Goal: Communication & Community: Answer question/provide support

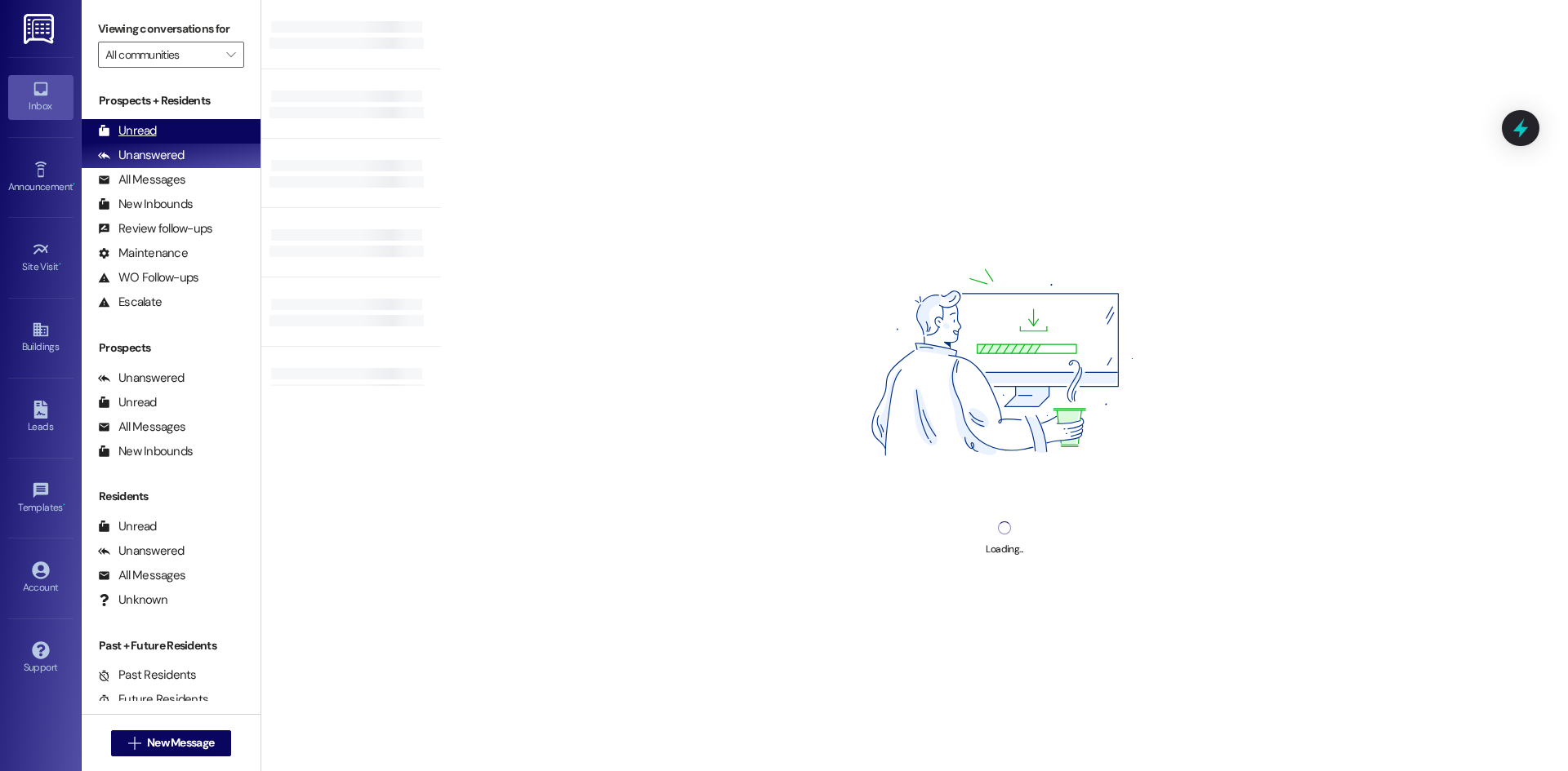
click at [166, 127] on div "Unread (0)" at bounding box center [170, 131] width 179 height 25
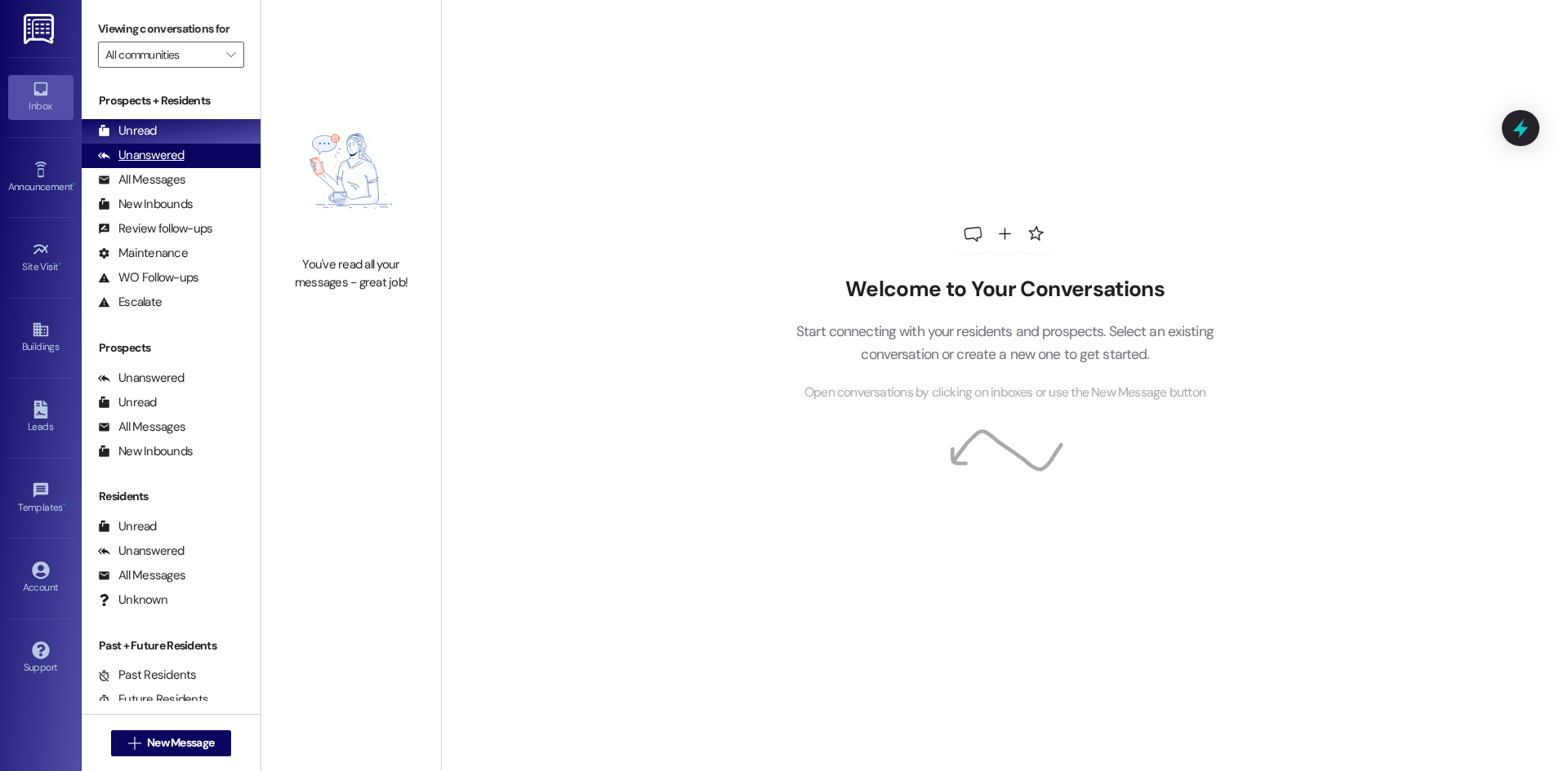
click at [190, 148] on div "Unanswered (0)" at bounding box center [170, 156] width 179 height 25
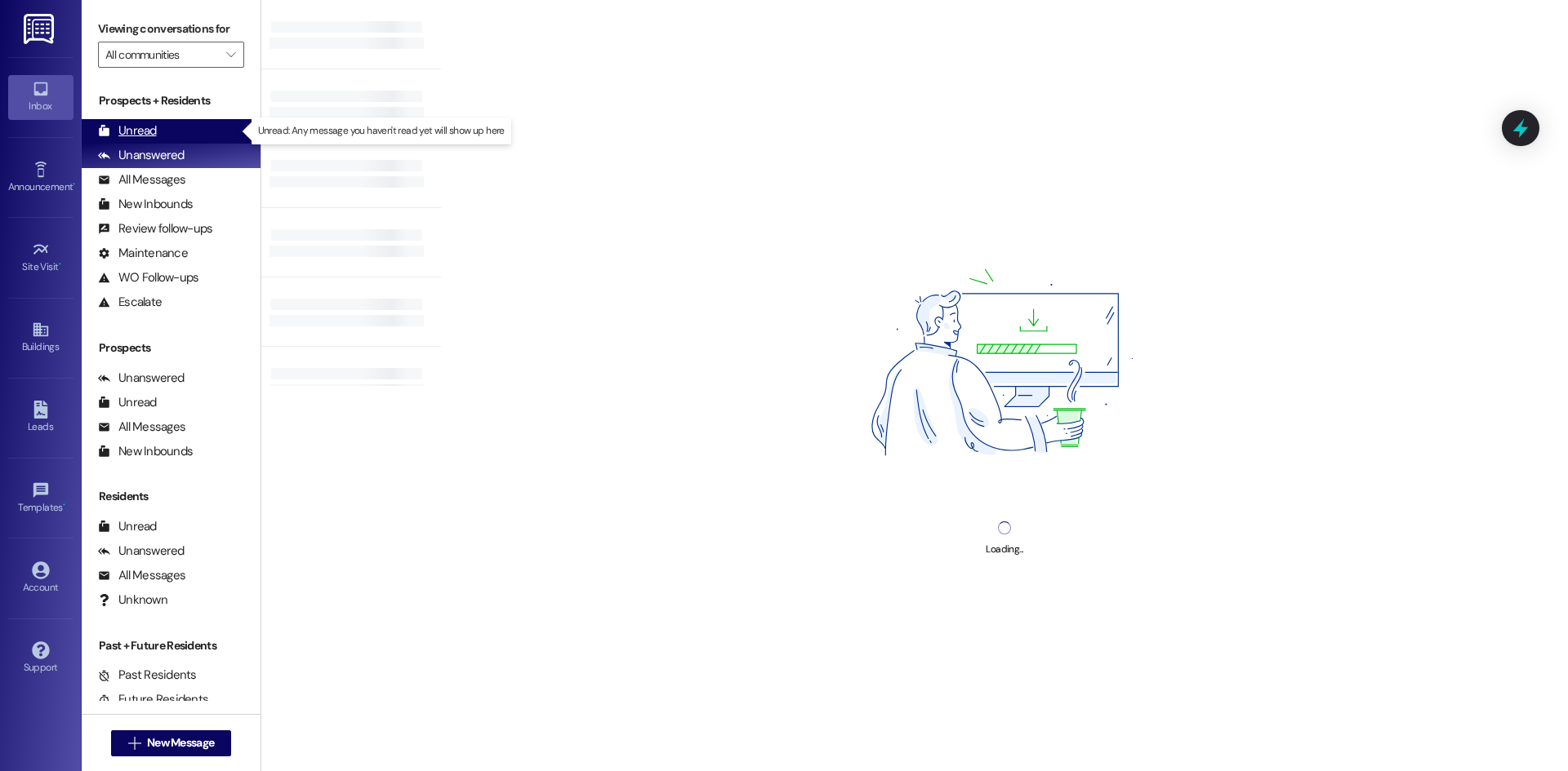
click at [184, 130] on div "Unread (0)" at bounding box center [170, 131] width 179 height 25
